Goal: Task Accomplishment & Management: Use online tool/utility

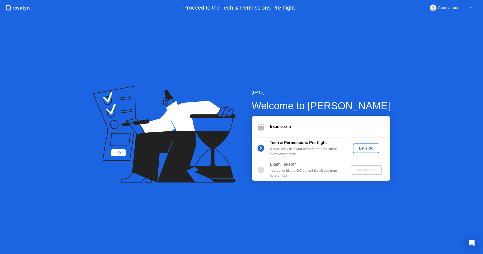
click at [404, 20] on div "[DATE] Welcome to [PERSON_NAME] Exam Exam Tech & Permissions Pre-flight 5 min :…" at bounding box center [241, 135] width 483 height 238
click at [367, 148] on div "Let's Go" at bounding box center [366, 148] width 22 height 4
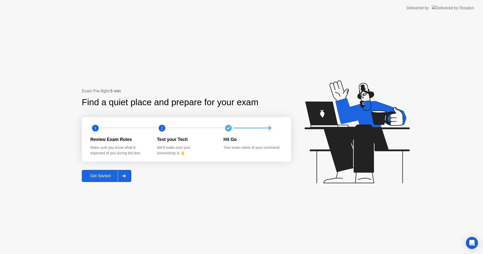
click at [105, 177] on div "Get Started" at bounding box center [100, 176] width 34 height 5
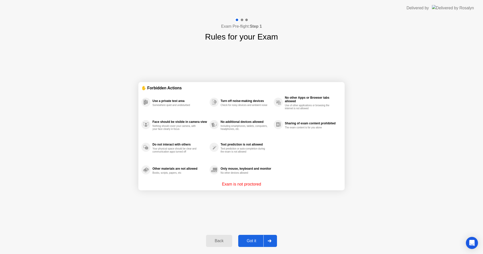
click at [253, 241] on div "Got it" at bounding box center [252, 241] width 24 height 5
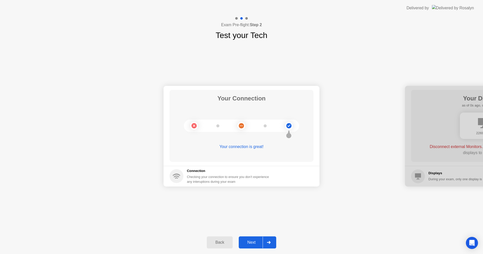
click at [260, 246] on button "Next" at bounding box center [258, 242] width 38 height 12
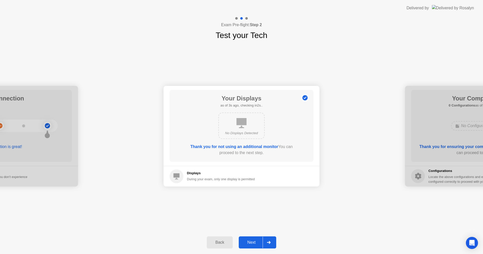
click at [255, 246] on button "Next" at bounding box center [258, 242] width 38 height 12
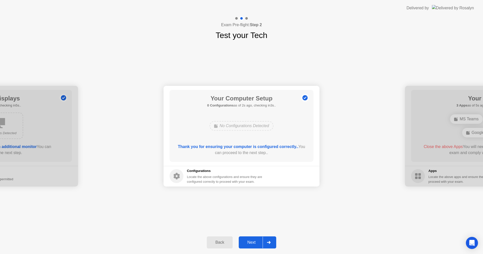
click at [257, 246] on button "Next" at bounding box center [258, 242] width 38 height 12
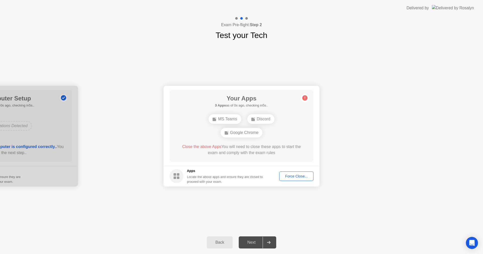
click at [306, 176] on div "Force Close..." at bounding box center [296, 176] width 31 height 4
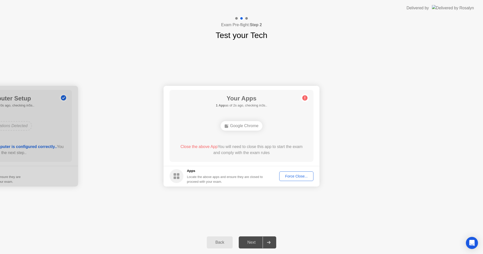
click at [285, 177] on div "Force Close..." at bounding box center [296, 176] width 31 height 4
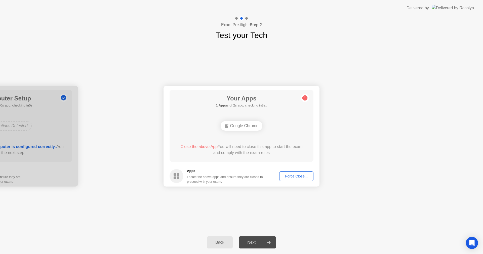
click at [243, 123] on div "Google Chrome" at bounding box center [242, 126] width 42 height 10
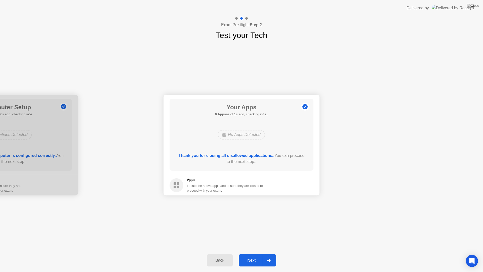
click at [254, 254] on div "Next" at bounding box center [251, 260] width 22 height 5
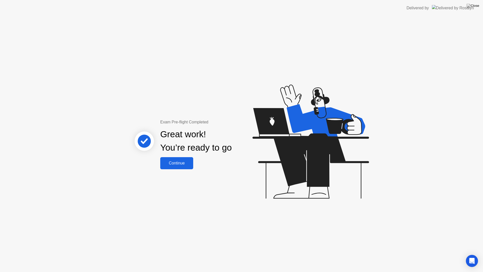
click at [181, 165] on div "Continue" at bounding box center [177, 163] width 30 height 5
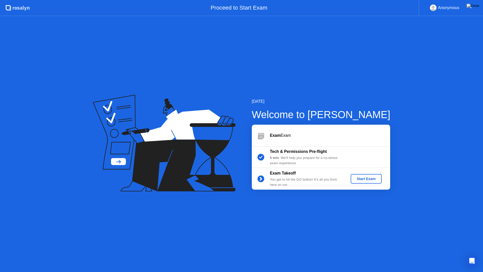
click at [372, 180] on div "Start Exam" at bounding box center [366, 179] width 27 height 4
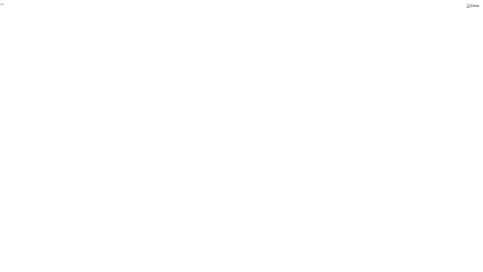
click div "End Proctoring Session"
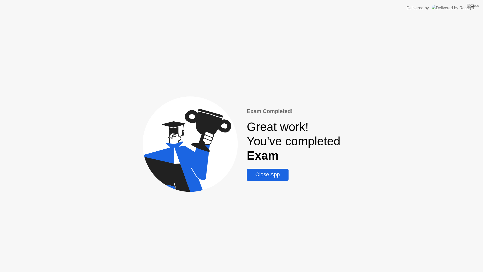
click at [272, 177] on div "Close App" at bounding box center [268, 174] width 39 height 6
